Goal: Task Accomplishment & Management: Use online tool/utility

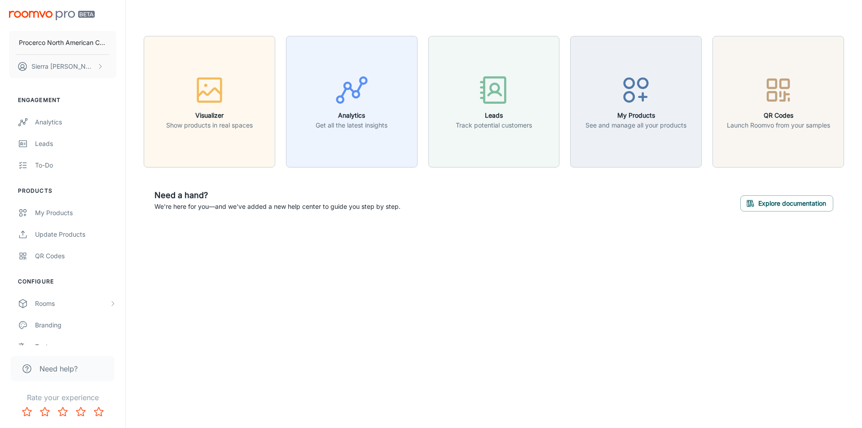
click at [55, 199] on ul "Products My Products Update Products QR Codes" at bounding box center [62, 227] width 125 height 80
click at [52, 209] on div "My Products" at bounding box center [75, 213] width 81 height 10
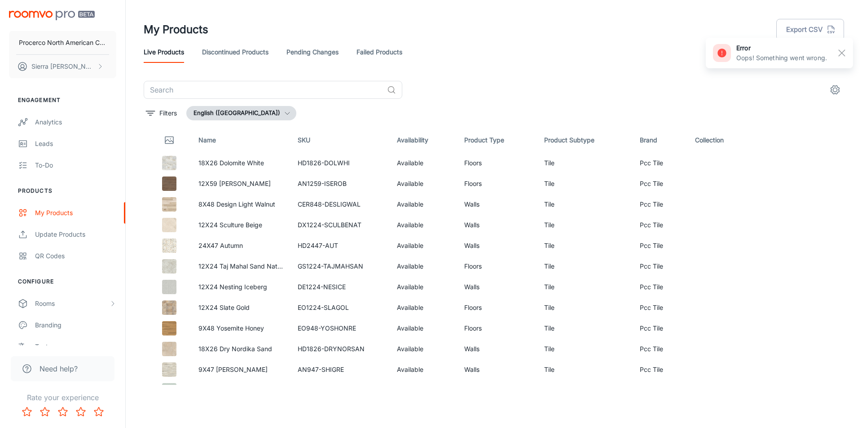
click at [191, 152] on th "Name" at bounding box center [240, 140] width 99 height 25
click at [191, 159] on td "18X26 Dolomite White" at bounding box center [240, 163] width 99 height 21
click at [172, 161] on img at bounding box center [169, 163] width 14 height 14
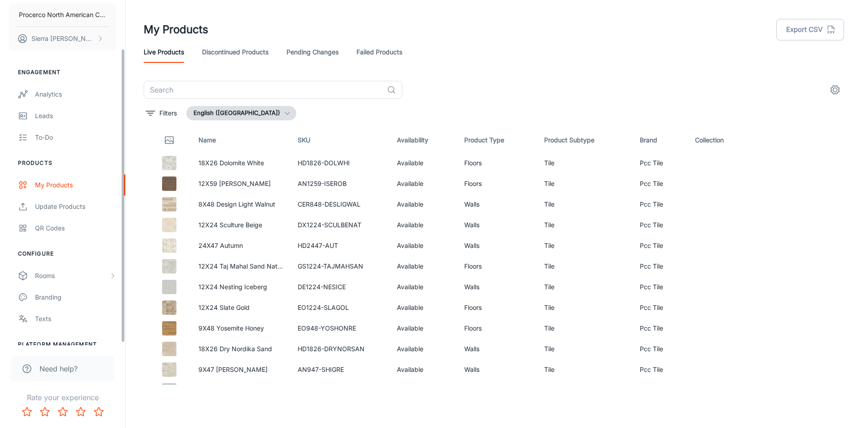
scroll to position [60, 0]
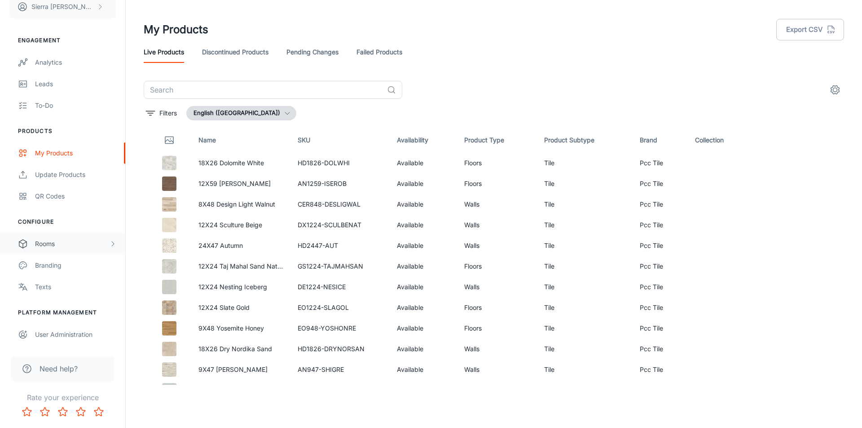
click at [41, 242] on div "Rooms" at bounding box center [72, 244] width 74 height 10
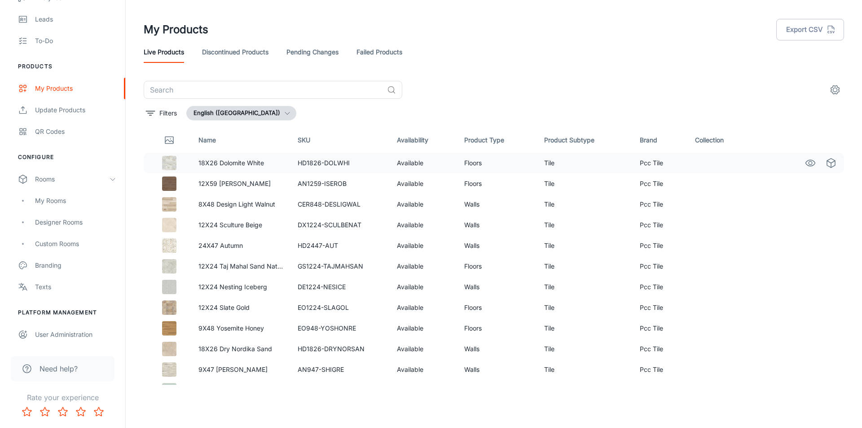
scroll to position [45, 0]
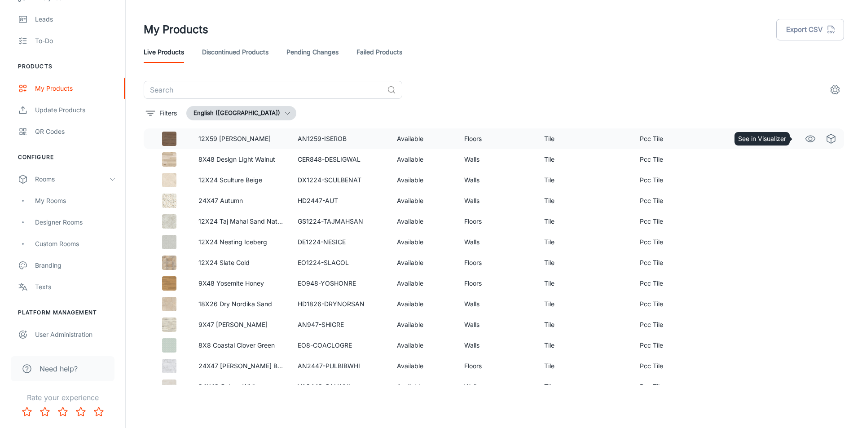
click at [808, 140] on icon "See in Visualizer" at bounding box center [810, 138] width 11 height 11
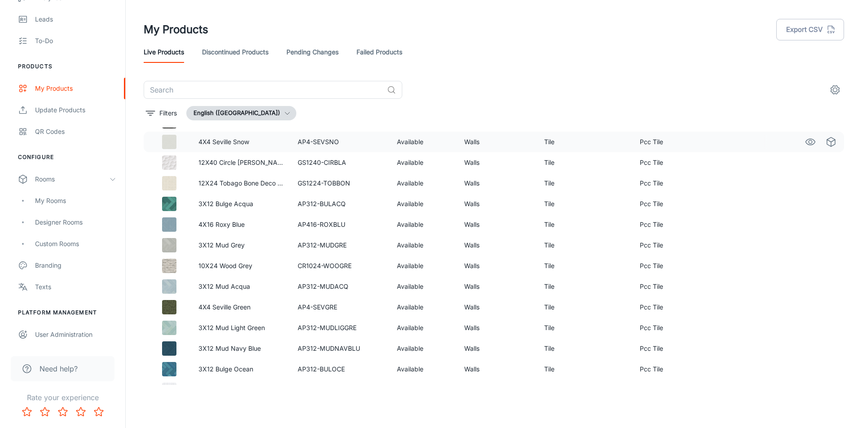
scroll to position [2861, 0]
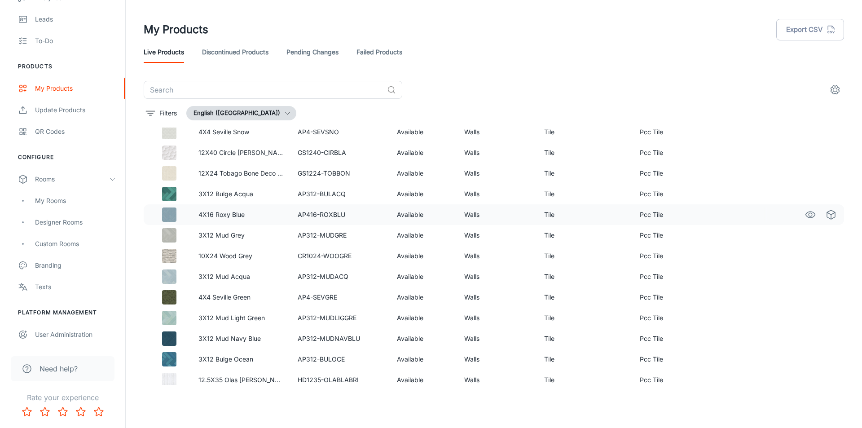
click at [807, 211] on icon "See in Visualizer" at bounding box center [810, 214] width 11 height 11
